Goal: Navigation & Orientation: Find specific page/section

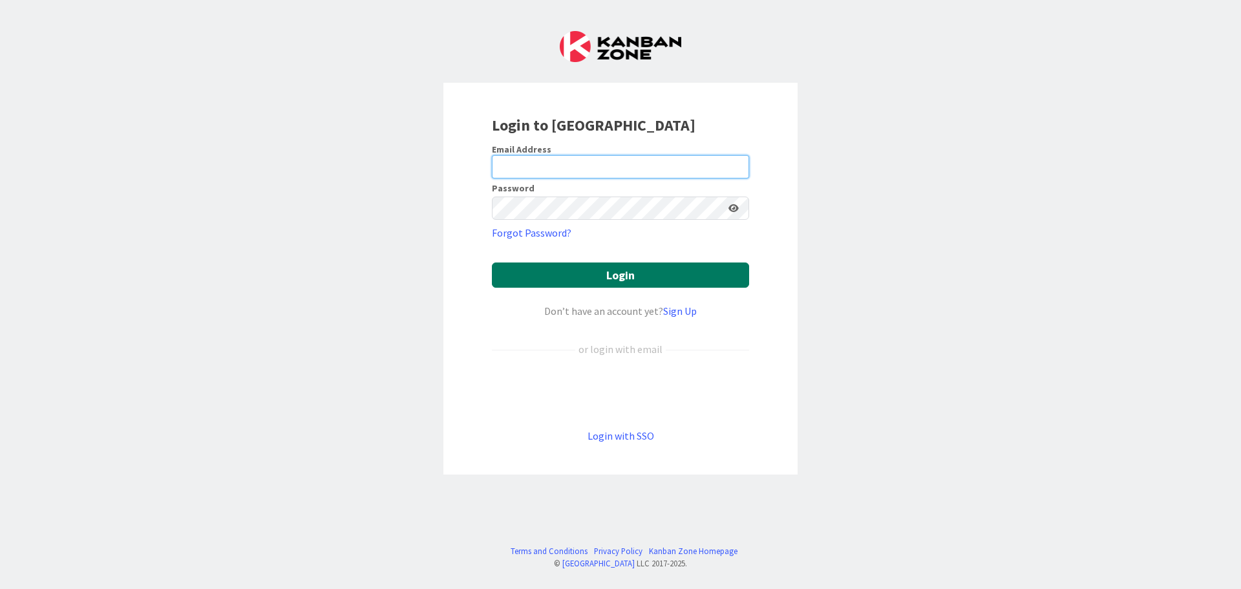
type input "[EMAIL_ADDRESS][DOMAIN_NAME]"
click at [617, 273] on button "Login" at bounding box center [620, 274] width 257 height 25
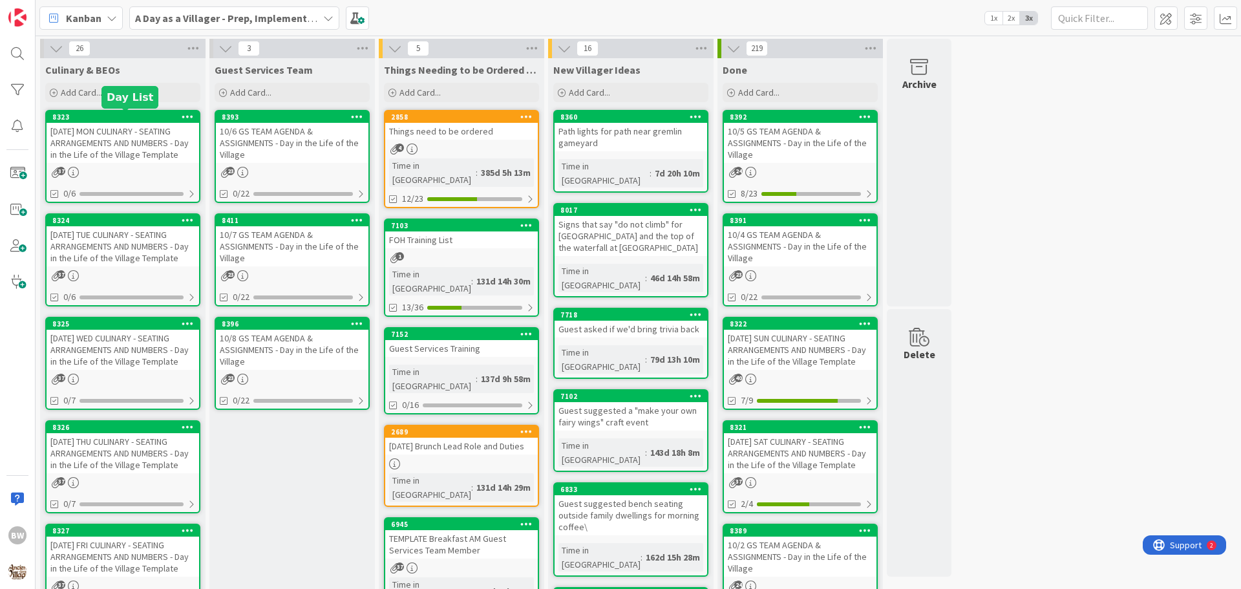
click at [110, 118] on div "8323" at bounding box center [125, 116] width 147 height 9
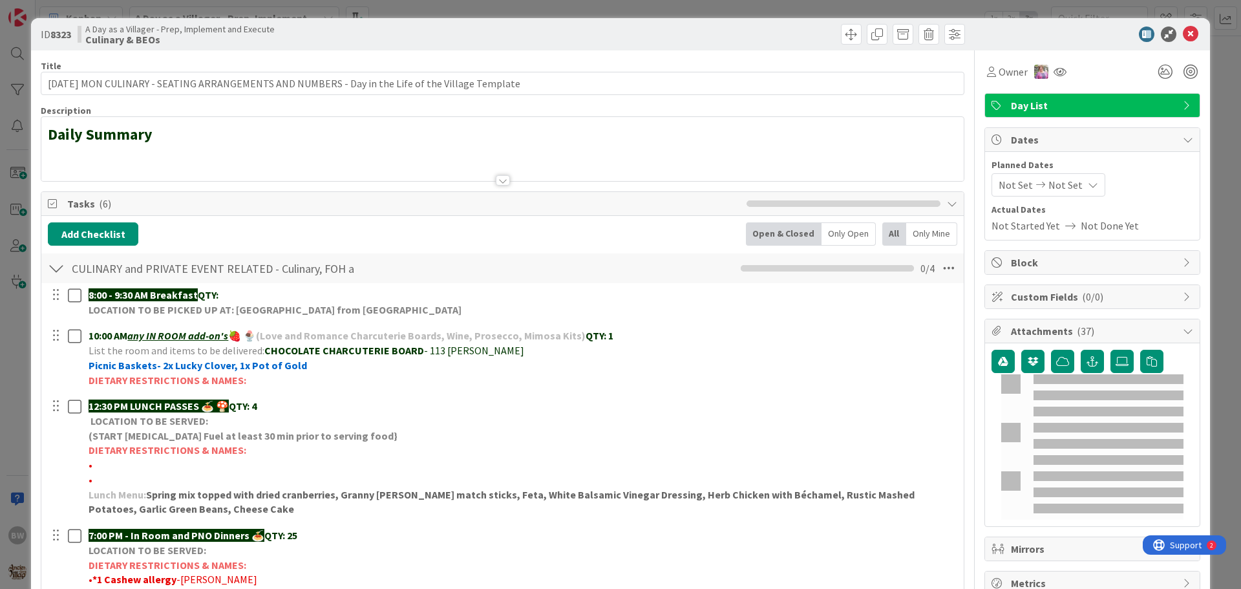
click at [499, 179] on div at bounding box center [503, 180] width 14 height 10
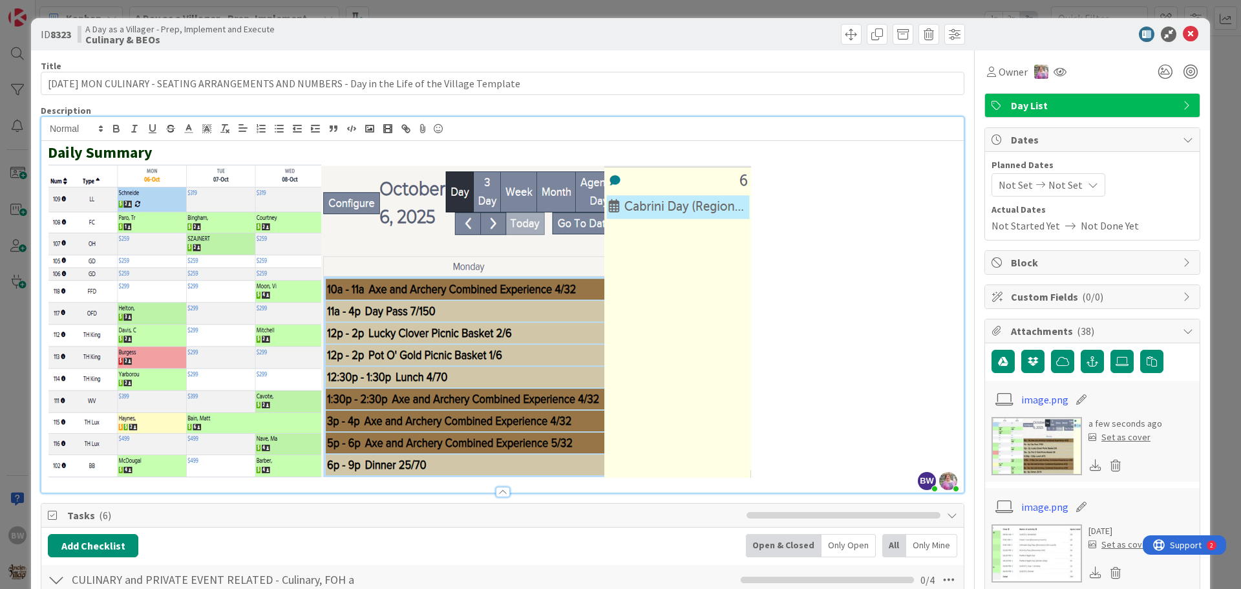
click at [699, 43] on div at bounding box center [735, 34] width 459 height 21
click at [1183, 32] on icon at bounding box center [1191, 34] width 16 height 16
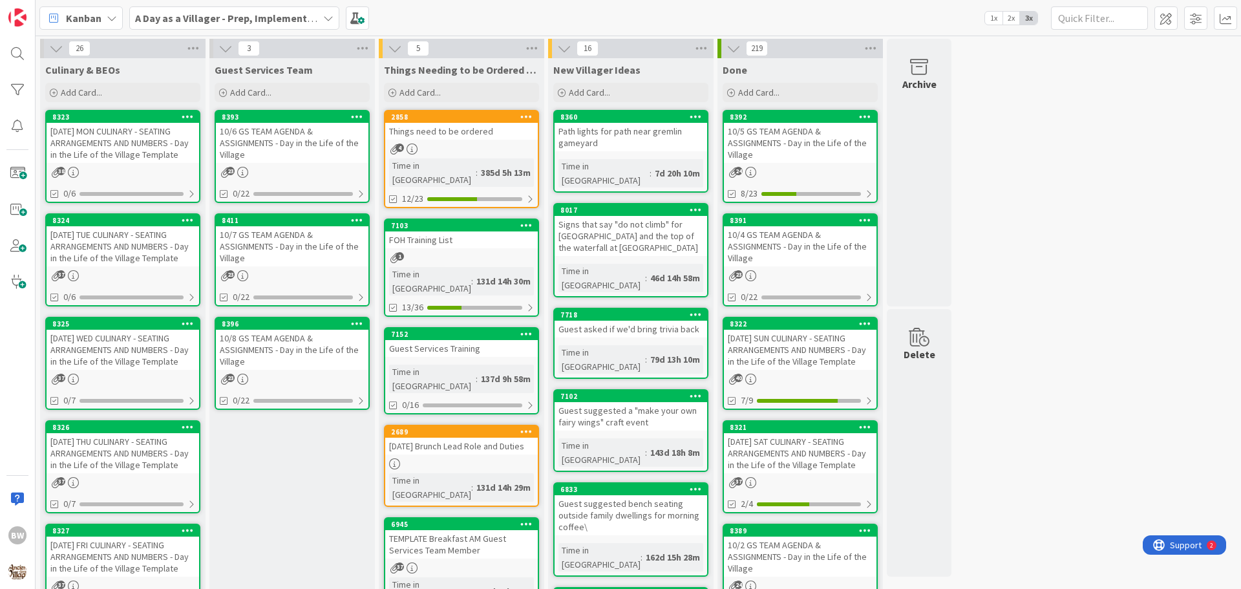
click at [267, 110] on div "8393 10/6 GS TEAM AGENDA & ASSIGNMENTS - Day in the Life of the Village 23 0/22" at bounding box center [292, 156] width 155 height 93
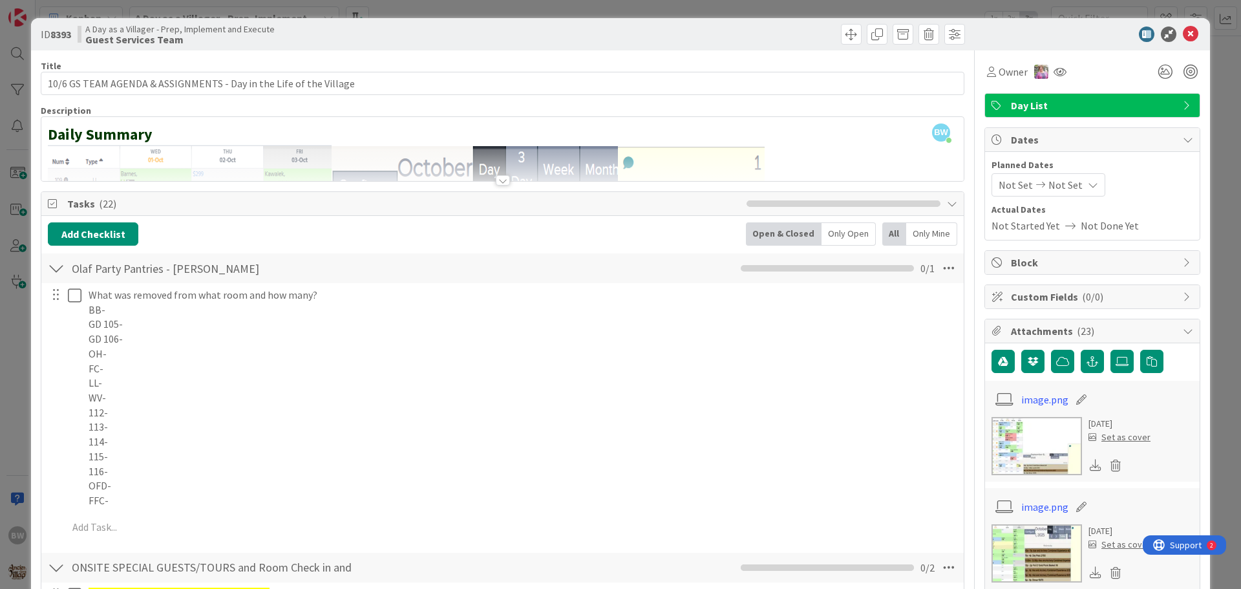
click at [496, 182] on div at bounding box center [503, 180] width 14 height 10
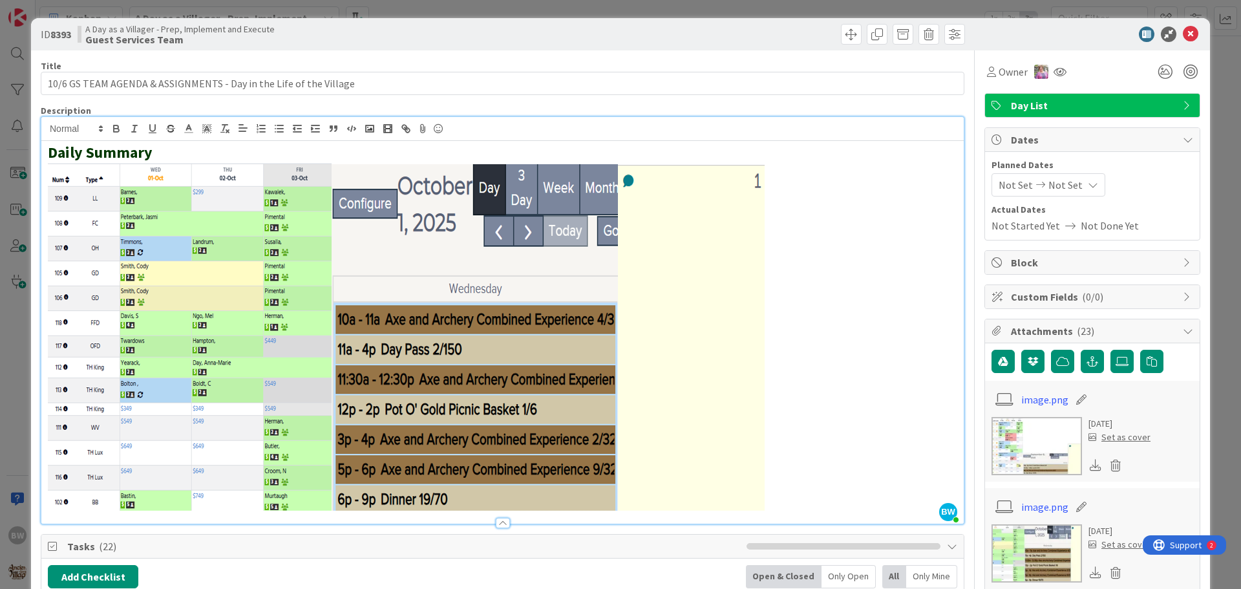
click at [770, 237] on p at bounding box center [502, 336] width 909 height 348
